Goal: Navigation & Orientation: Go to known website

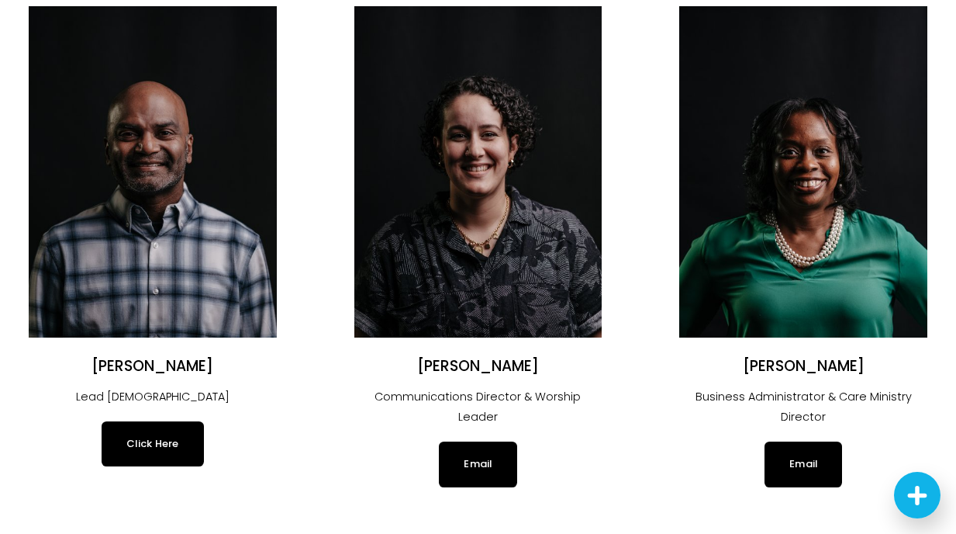
scroll to position [195, 0]
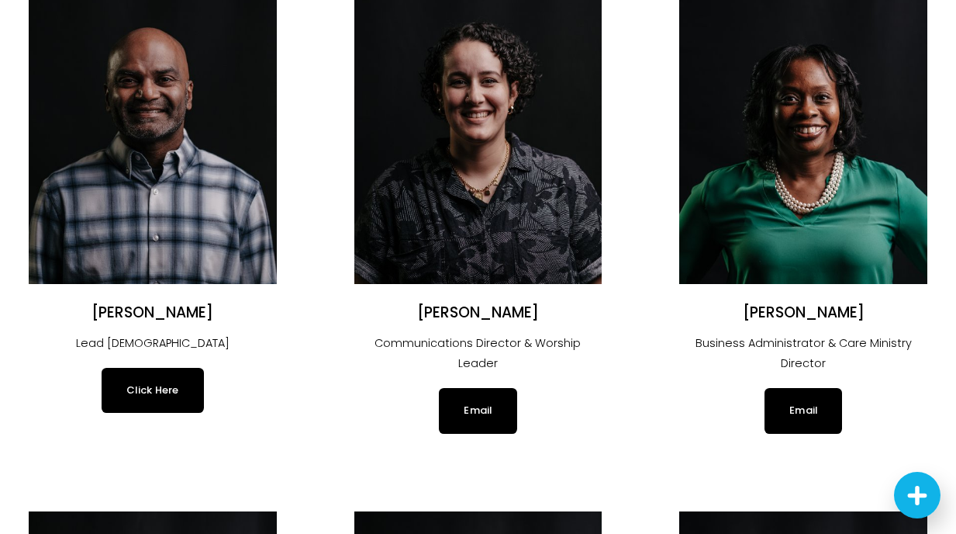
click at [169, 392] on link "Click Here" at bounding box center [153, 390] width 102 height 45
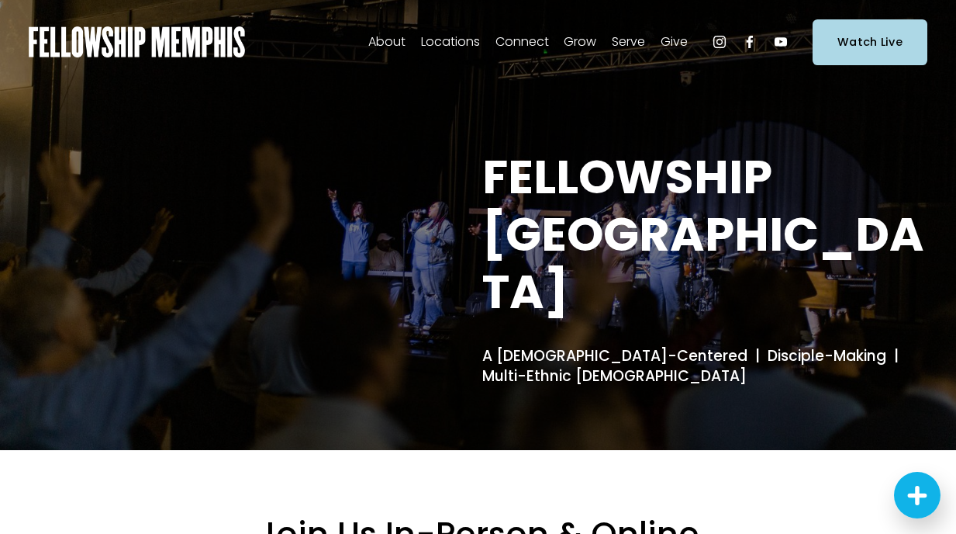
click at [0, 0] on span "In-Person" at bounding box center [0, 0] width 0 height 0
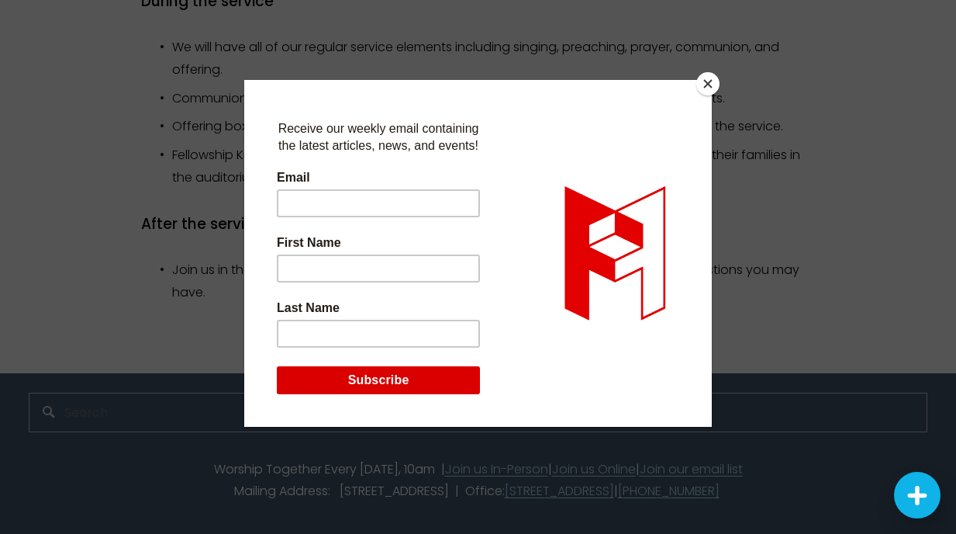
scroll to position [1529, 0]
click at [705, 83] on button "Close" at bounding box center [707, 83] width 23 height 23
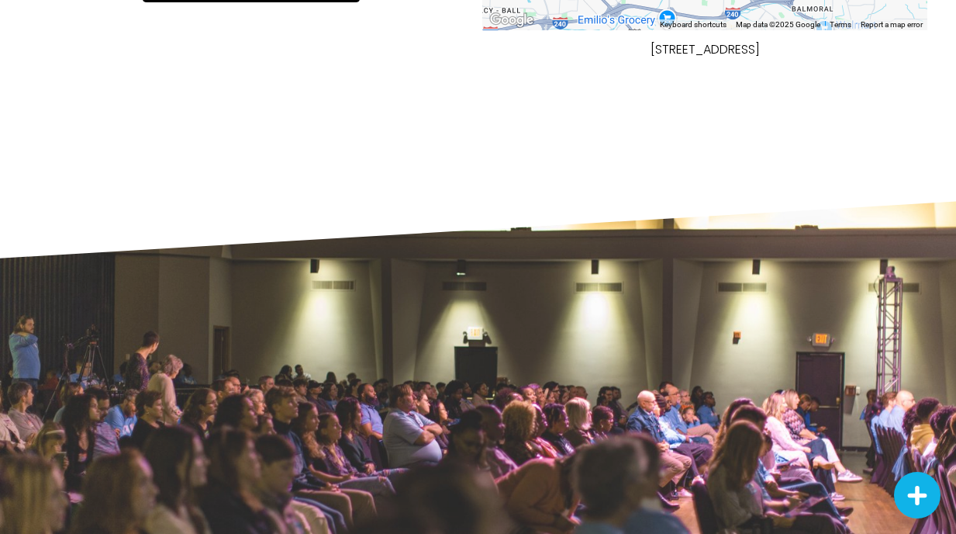
scroll to position [0, 0]
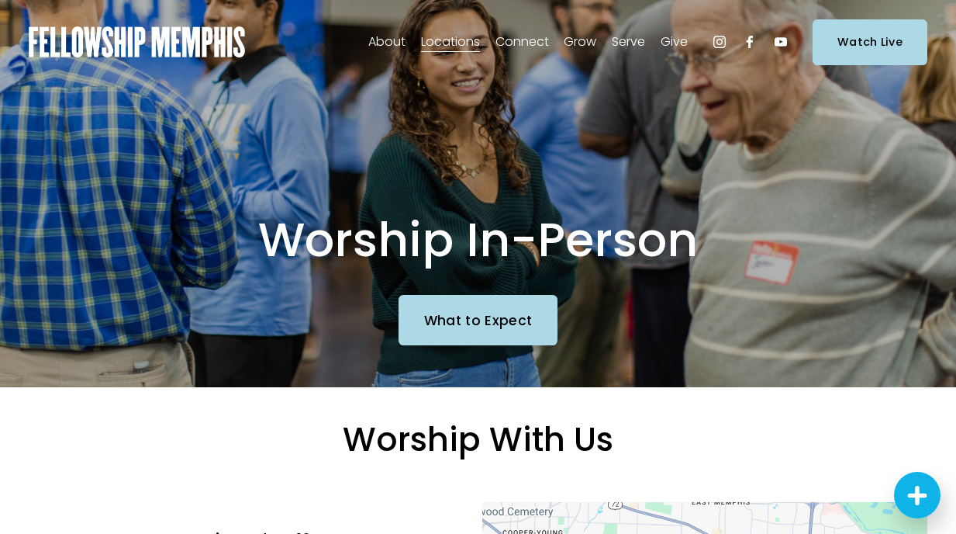
click at [721, 45] on use "Instagram" at bounding box center [719, 42] width 12 height 12
